Goal: Task Accomplishment & Management: Manage account settings

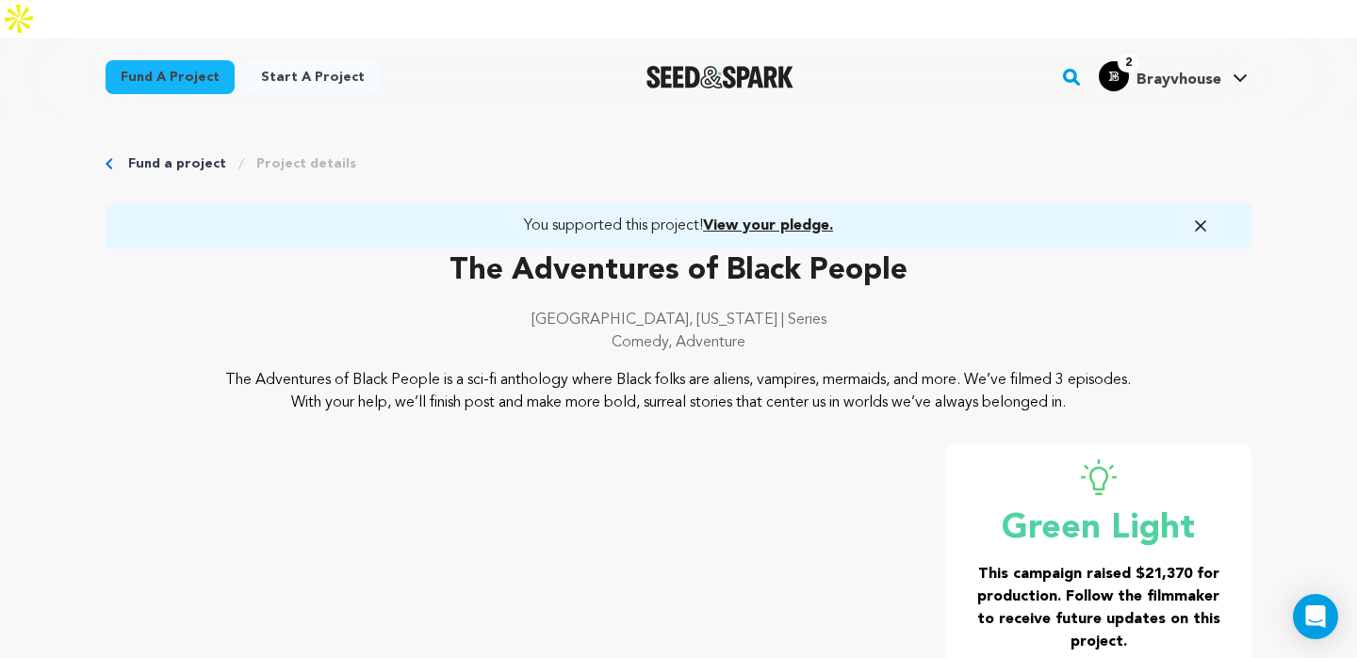
scroll to position [324, 0]
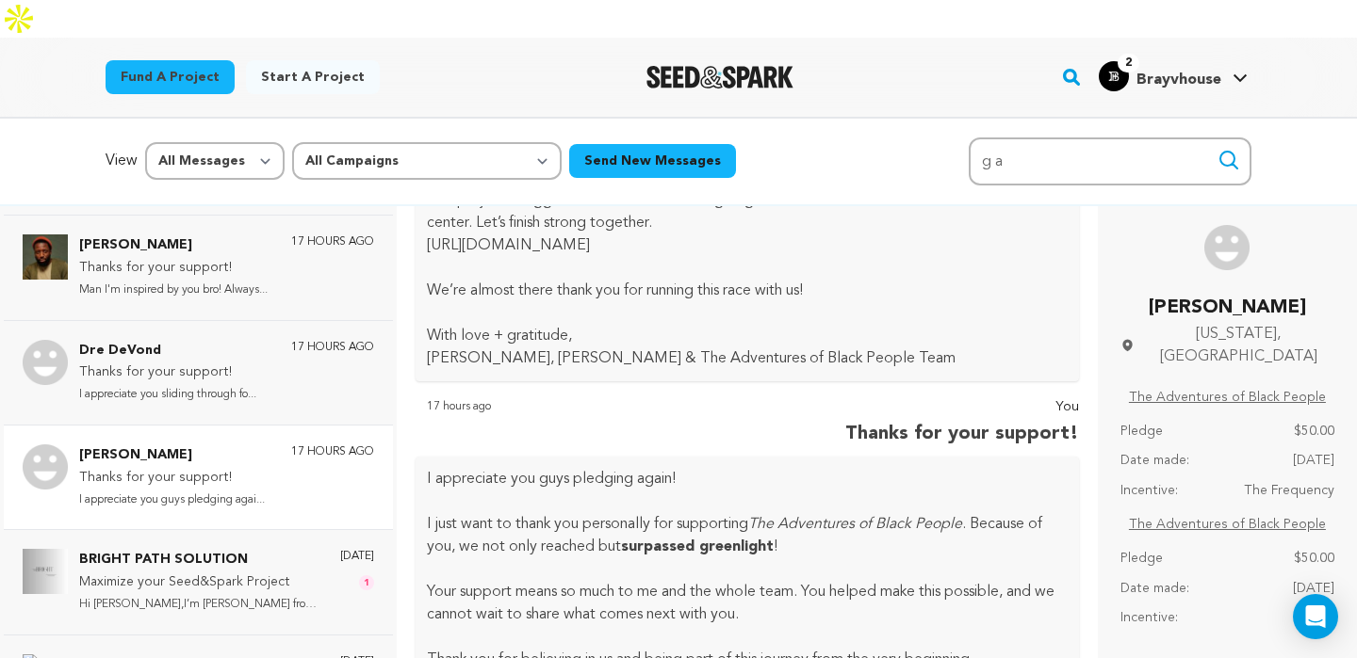
scroll to position [184, 0]
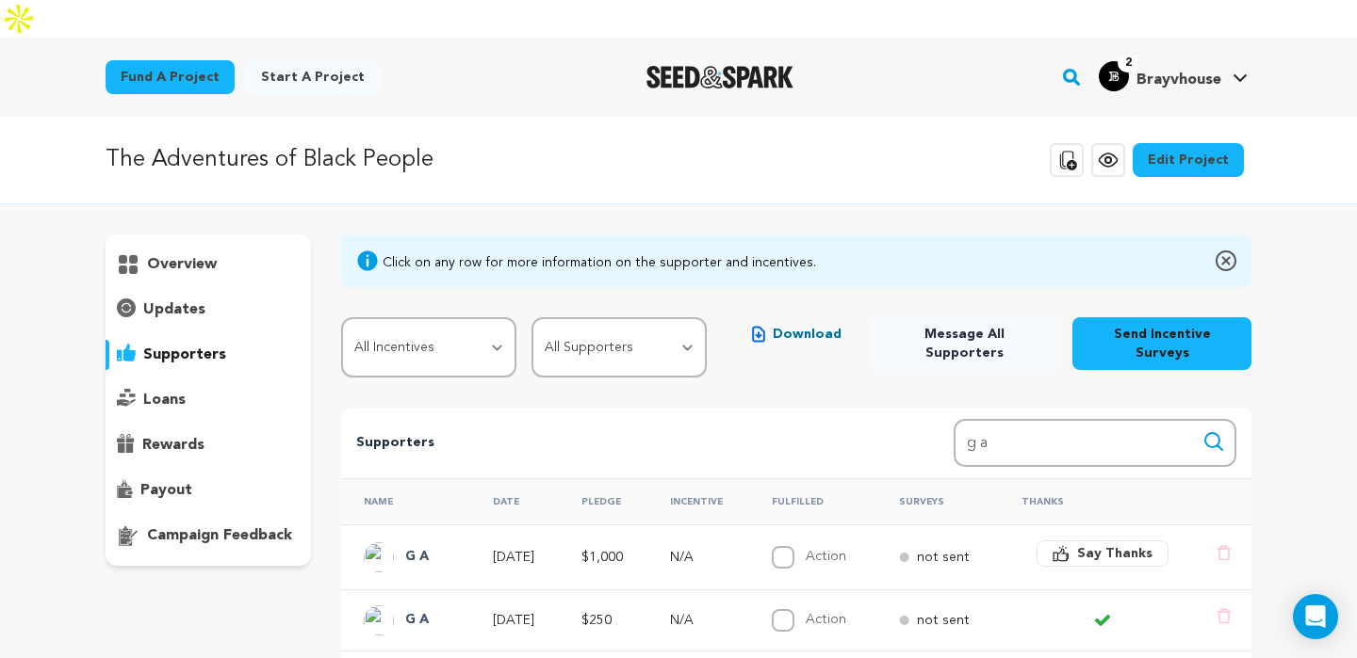
scroll to position [16, 0]
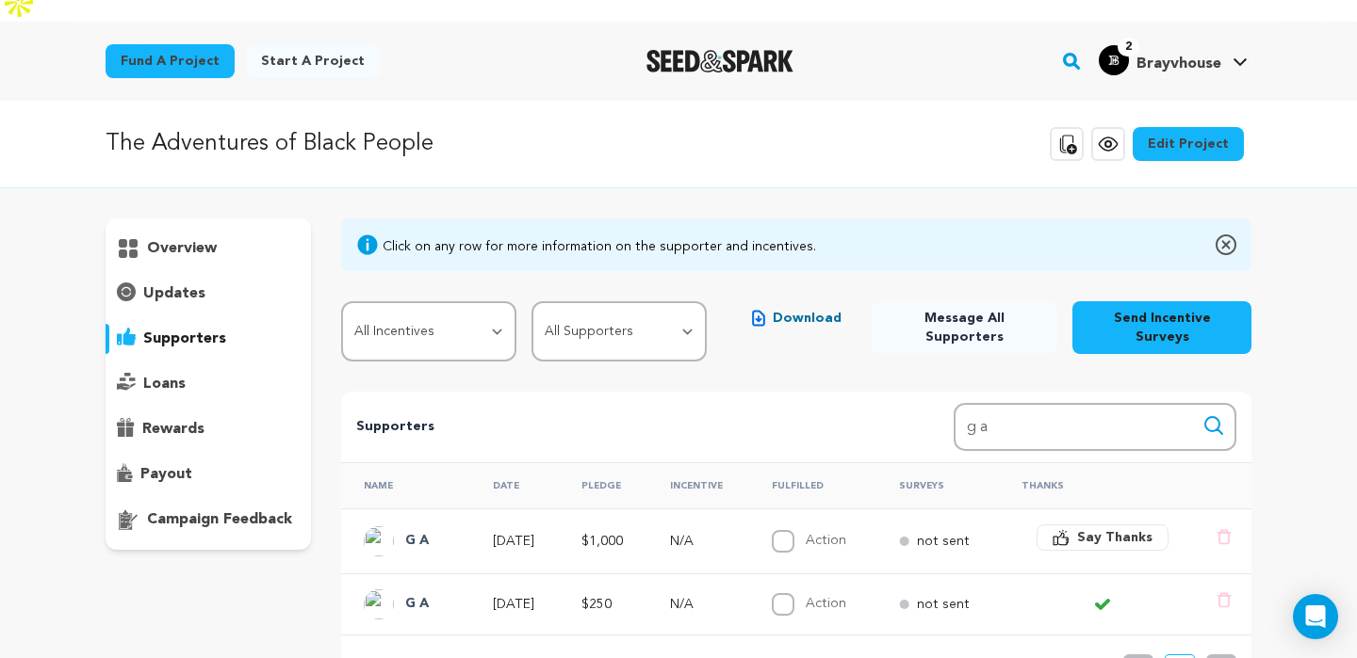
click at [1222, 41] on link "2 Brayvhouse Brayvhouse" at bounding box center [1173, 58] width 156 height 34
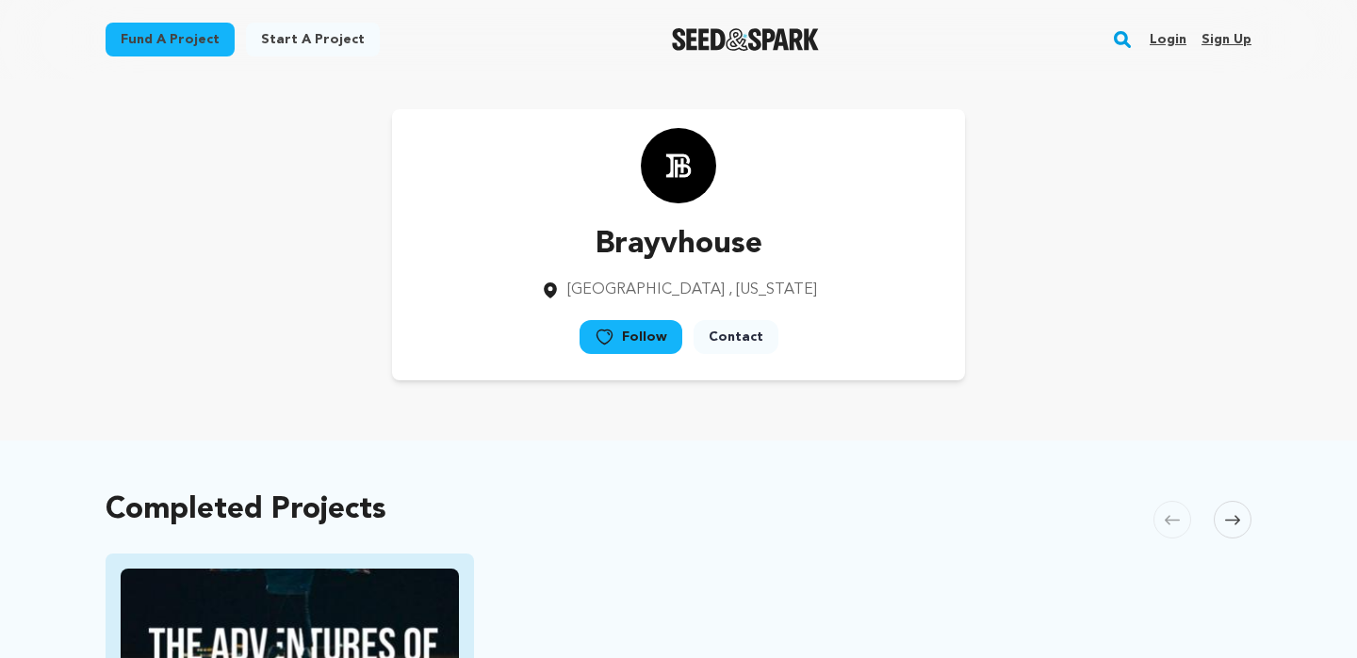
scroll to position [228, 0]
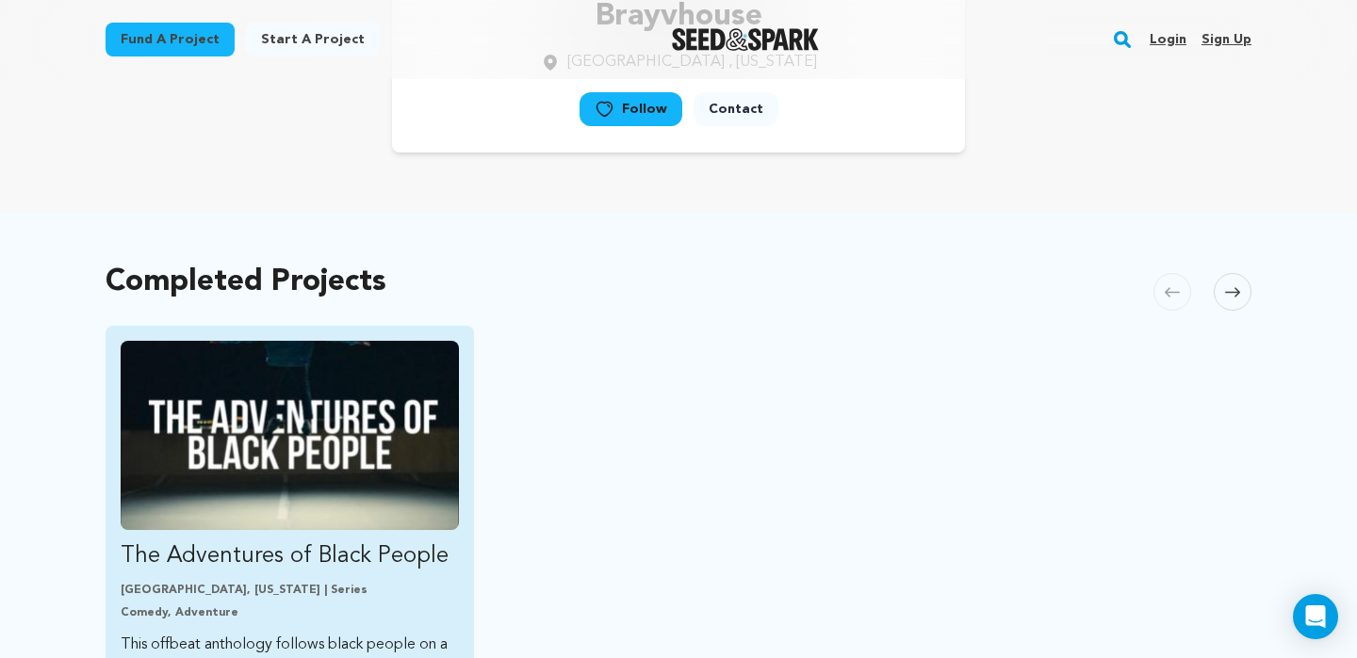
click at [287, 427] on img "Fund The Adventures of Black People" at bounding box center [290, 435] width 338 height 189
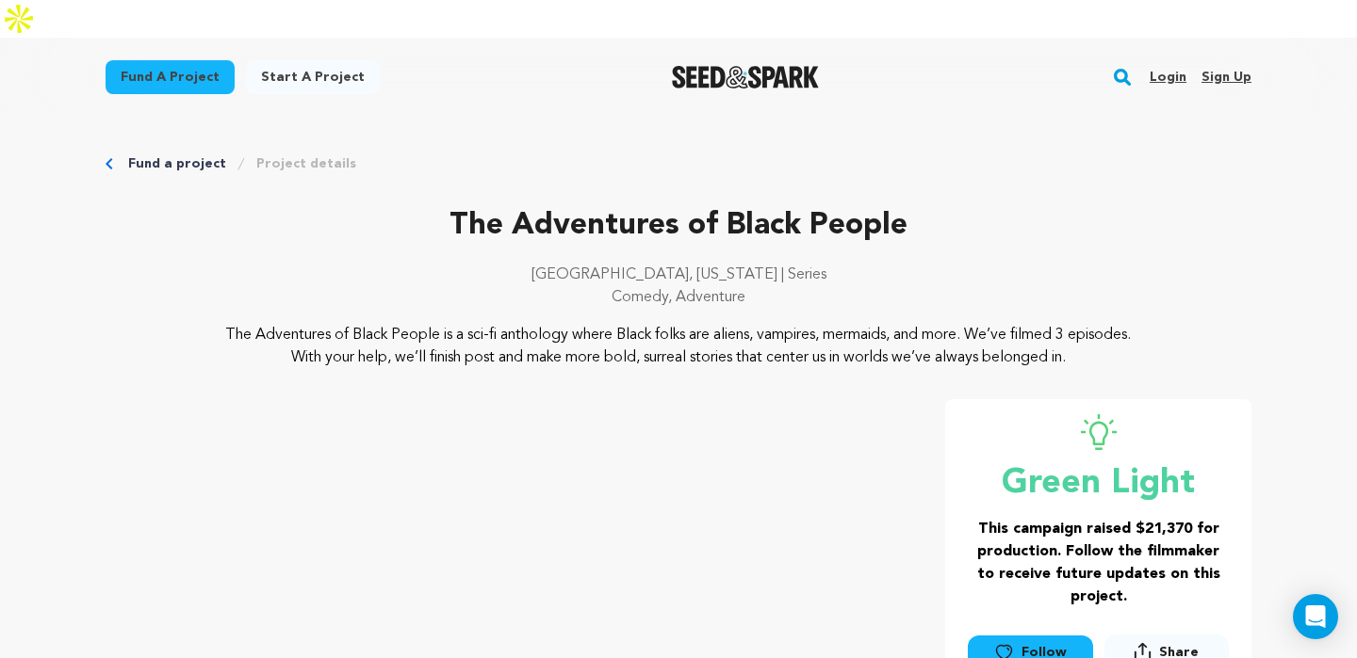
click at [1177, 62] on link "Login" at bounding box center [1167, 77] width 37 height 30
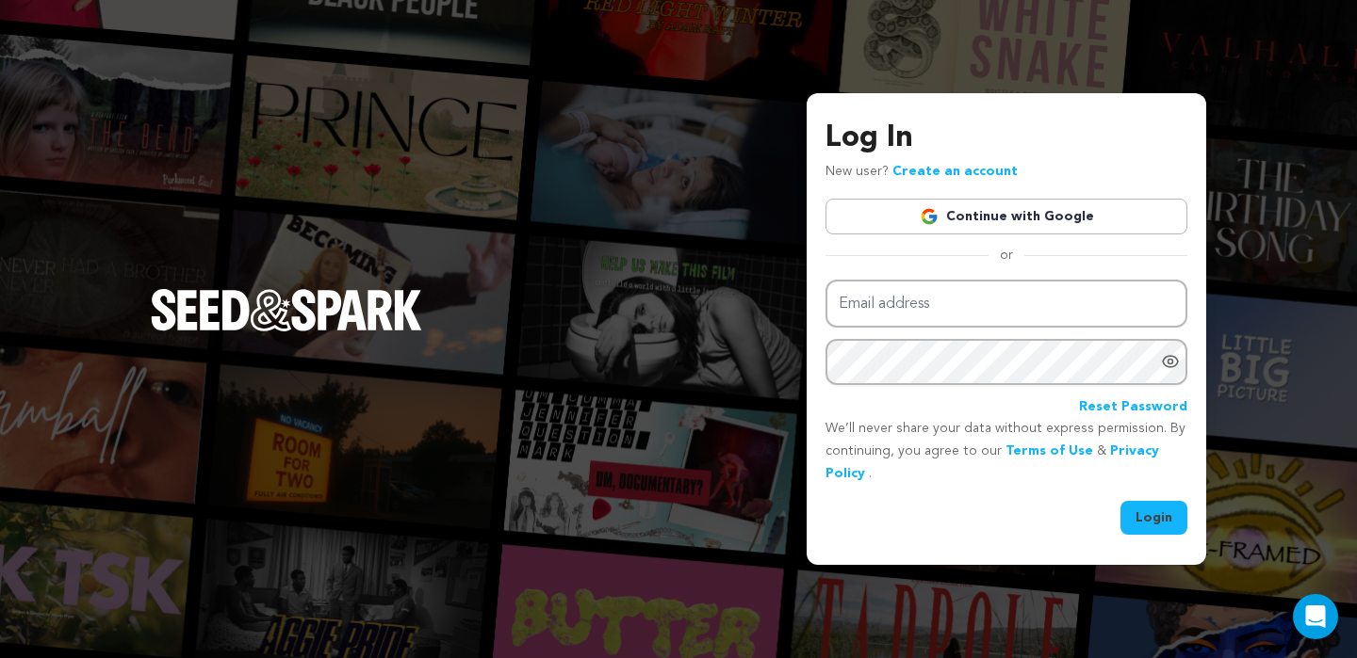
click at [1177, 42] on div "Log In New user? Create an account Continue with Google or Email address Passwo…" at bounding box center [678, 329] width 1357 height 658
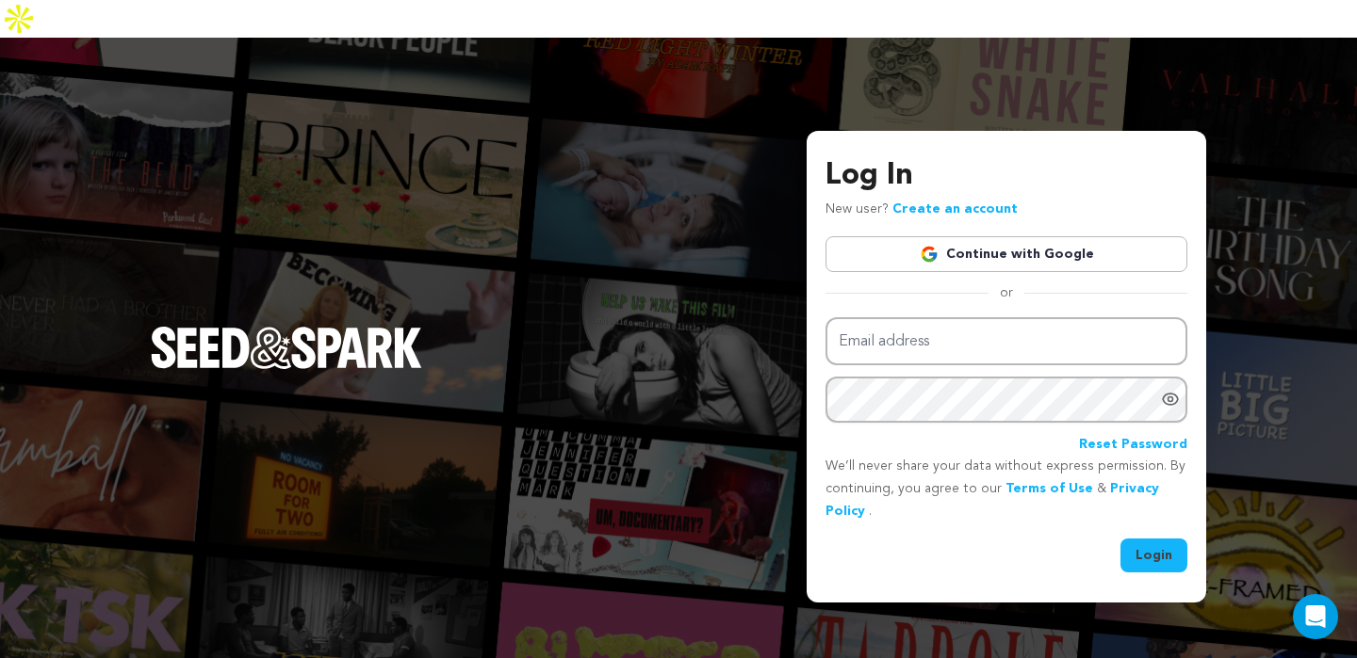
click at [1178, 381] on div at bounding box center [1174, 400] width 26 height 46
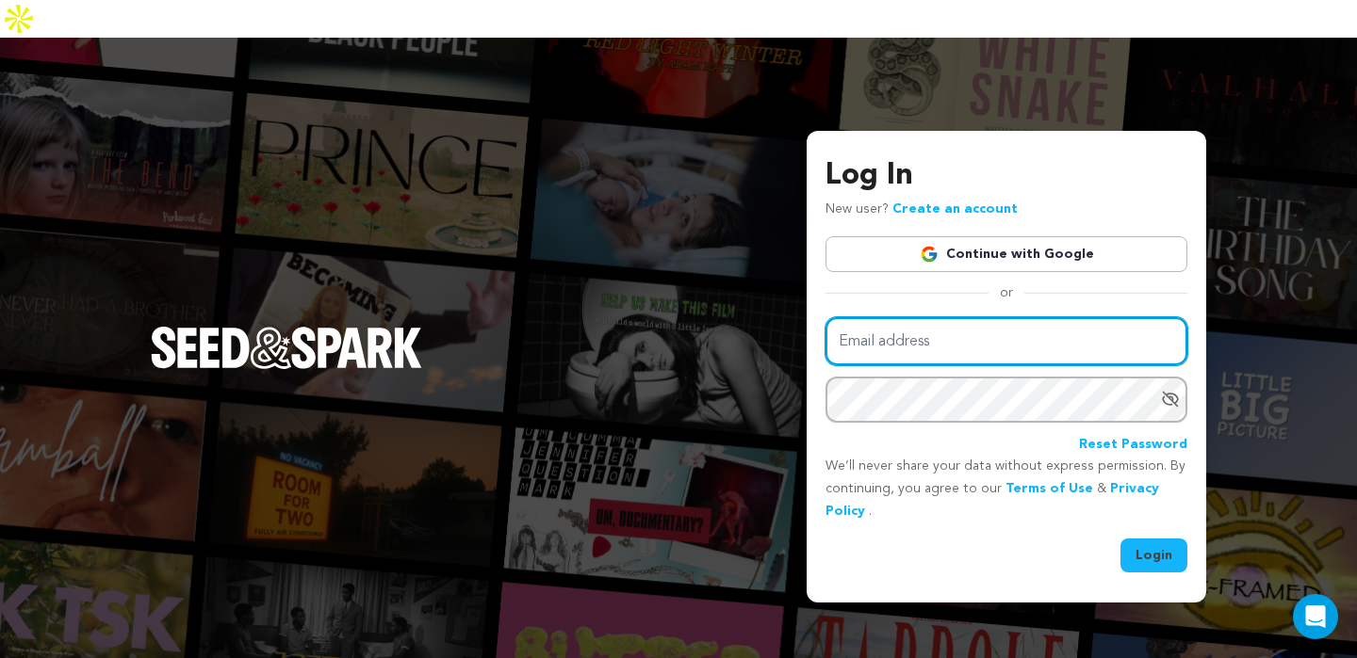
click at [1039, 317] on input "Email address" at bounding box center [1006, 341] width 362 height 48
type input "info@brayvhouse.com"
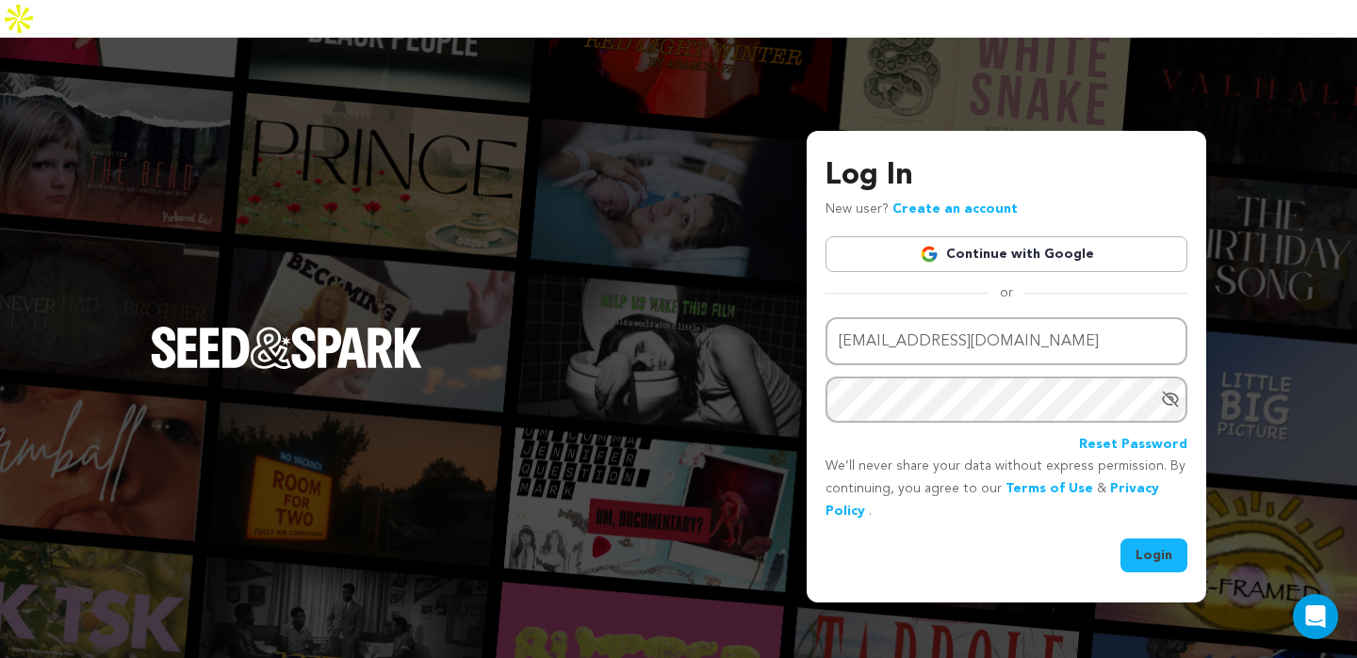
click at [1145, 536] on div "Log In New user? Create an account Continue with Google or Email address info@b…" at bounding box center [1005, 366] width 399 height 471
click at [1145, 539] on button "Login" at bounding box center [1153, 556] width 67 height 34
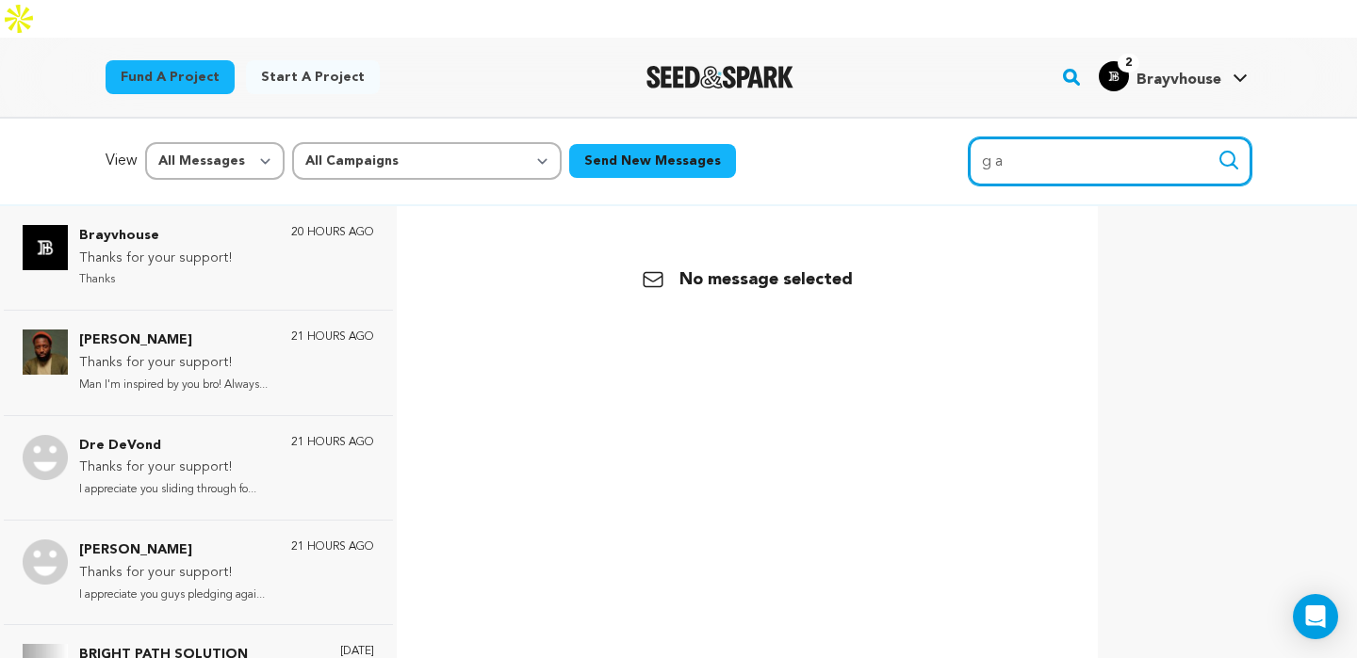
click at [1017, 138] on input "g a" at bounding box center [1109, 162] width 283 height 48
click at [1217, 149] on button "Search" at bounding box center [1228, 160] width 23 height 23
click at [1035, 138] on input "g a" at bounding box center [1109, 162] width 283 height 48
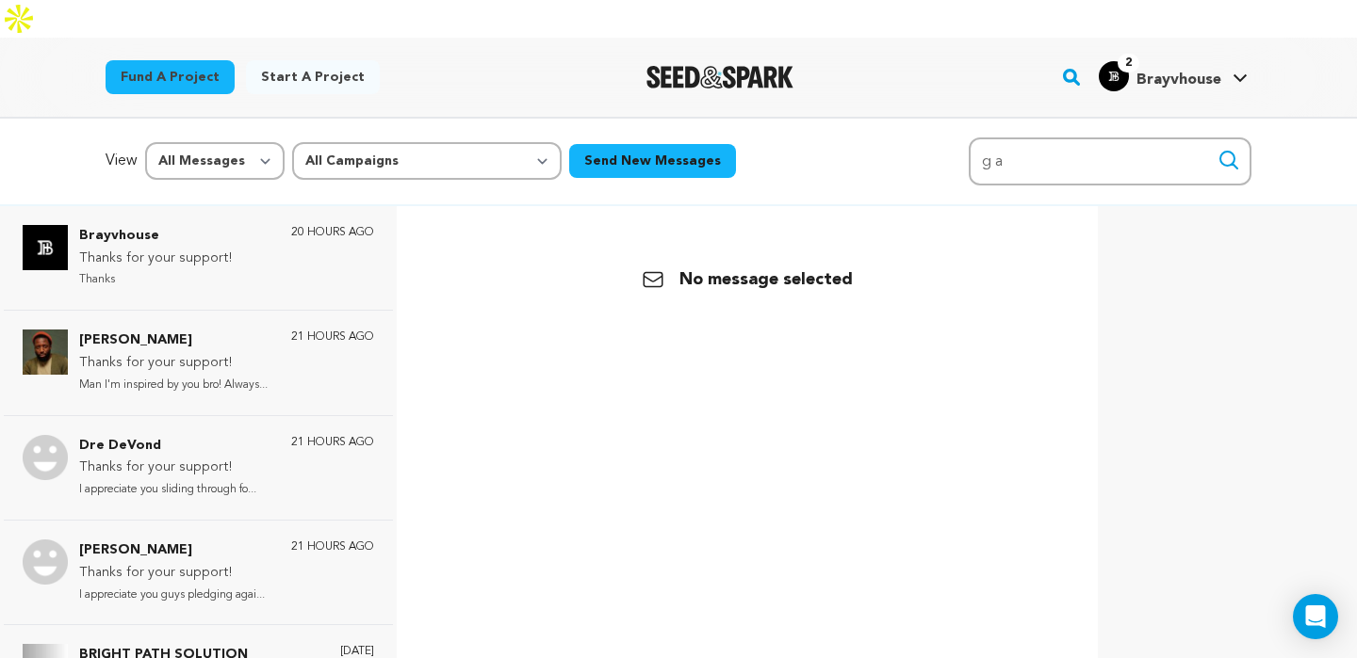
click at [1159, 225] on div at bounding box center [1226, 535] width 221 height 621
